Goal: Information Seeking & Learning: Learn about a topic

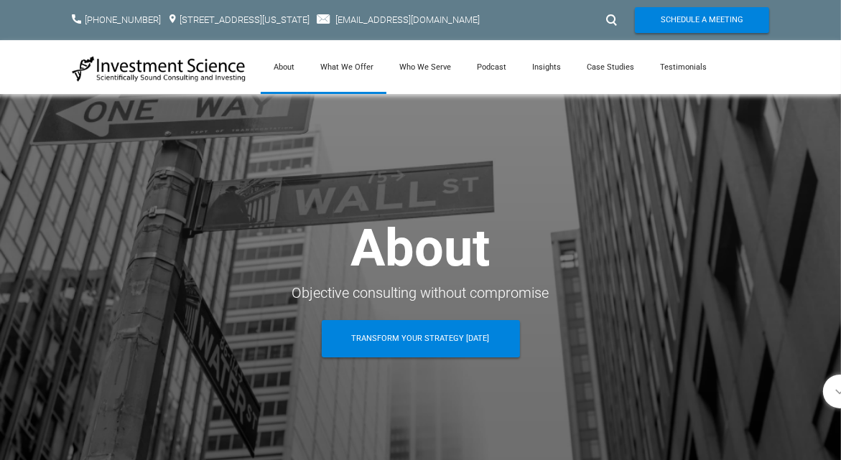
click at [362, 63] on link "What We Offer" at bounding box center [346, 67] width 79 height 54
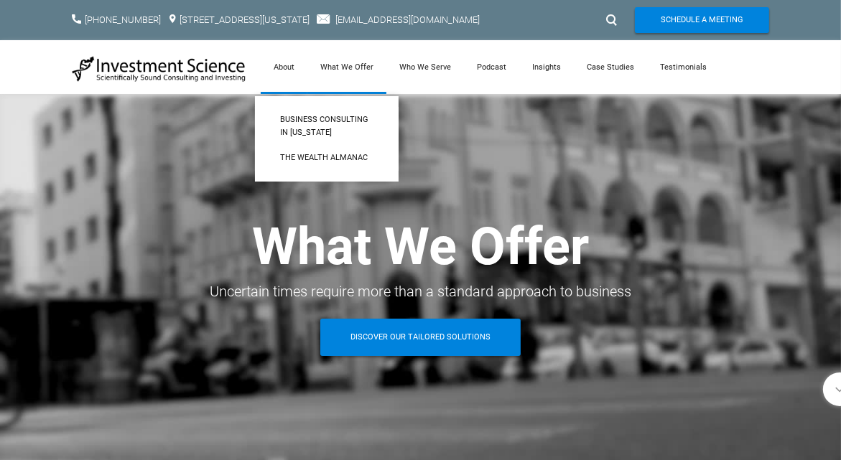
click at [293, 67] on link "About" at bounding box center [284, 67] width 47 height 54
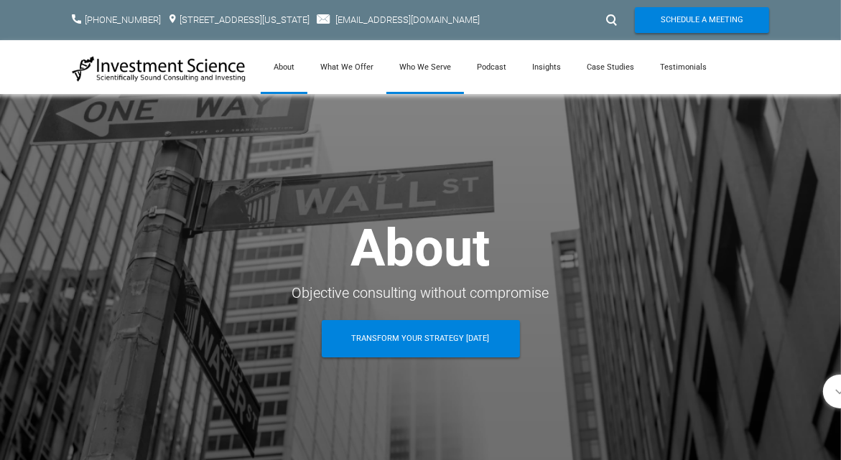
click at [422, 65] on link "Who We Serve" at bounding box center [425, 67] width 78 height 54
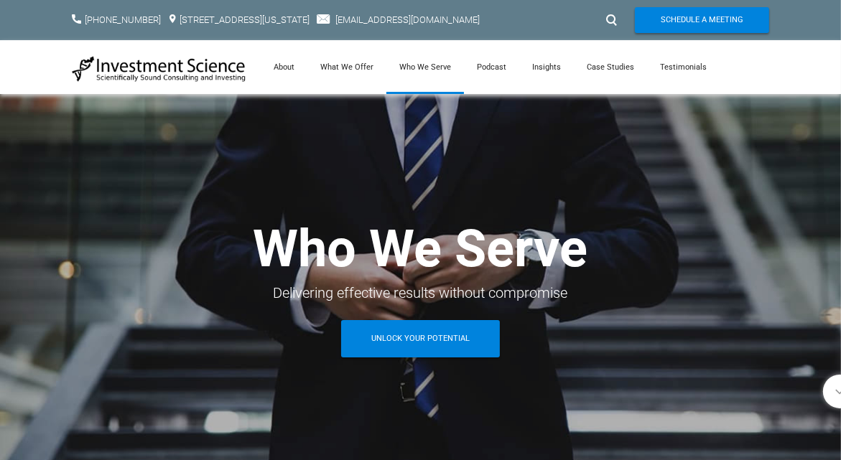
click at [425, 66] on link "Who We Serve" at bounding box center [425, 67] width 78 height 54
click at [669, 66] on link "Testimonials" at bounding box center [683, 67] width 73 height 54
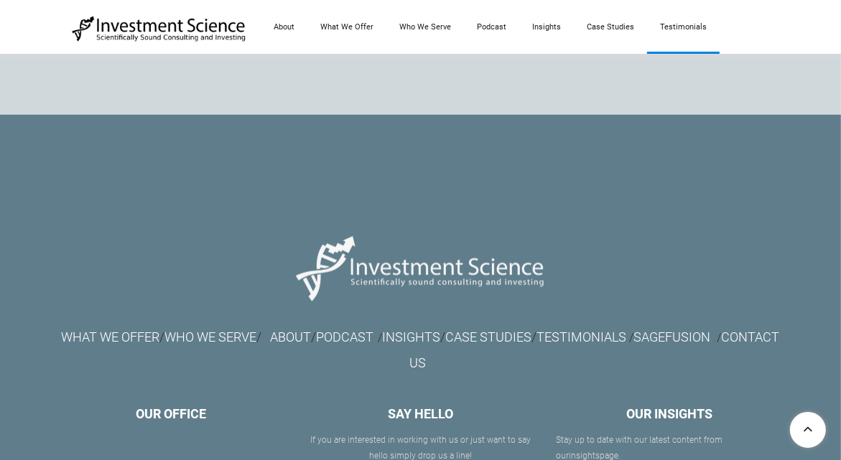
scroll to position [5497, 0]
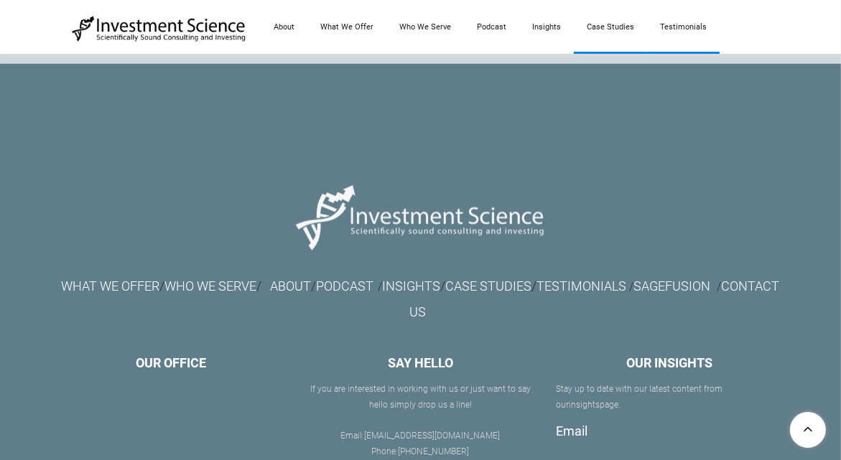
click at [600, 25] on link "Case Studies" at bounding box center [610, 27] width 73 height 54
